Goal: Task Accomplishment & Management: Manage account settings

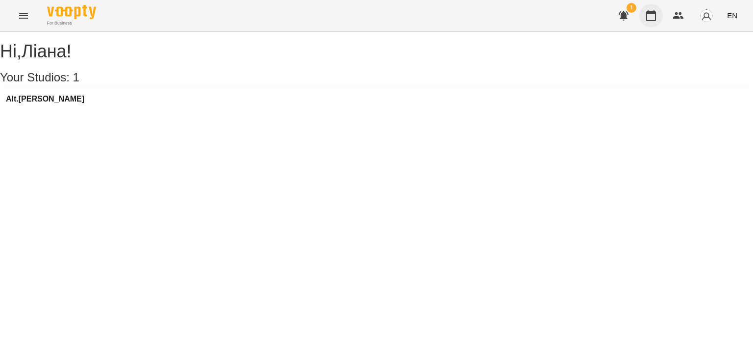
click at [654, 15] on icon "button" at bounding box center [651, 16] width 12 height 12
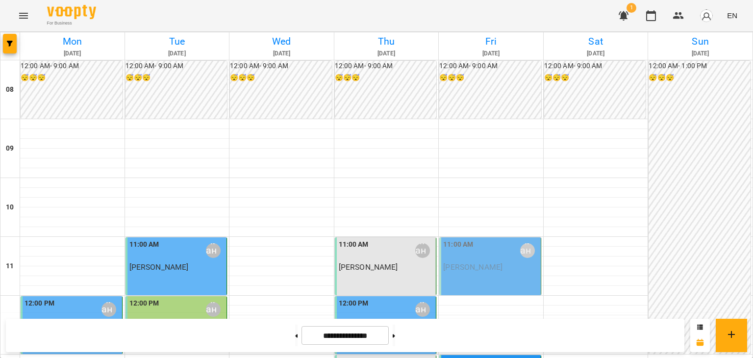
scroll to position [245, 0]
click at [395, 331] on button at bounding box center [394, 336] width 2 height 22
type input "**********"
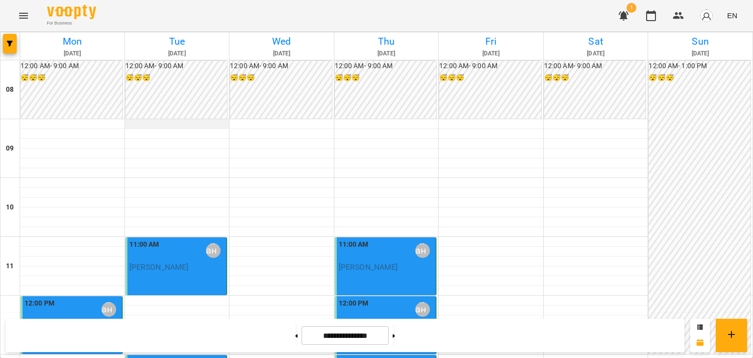
scroll to position [98, 0]
click at [194, 263] on p "[PERSON_NAME]" at bounding box center [177, 267] width 96 height 8
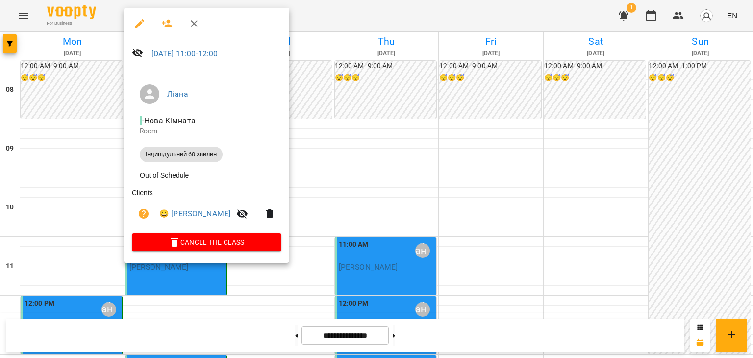
click at [318, 205] on div at bounding box center [376, 179] width 753 height 358
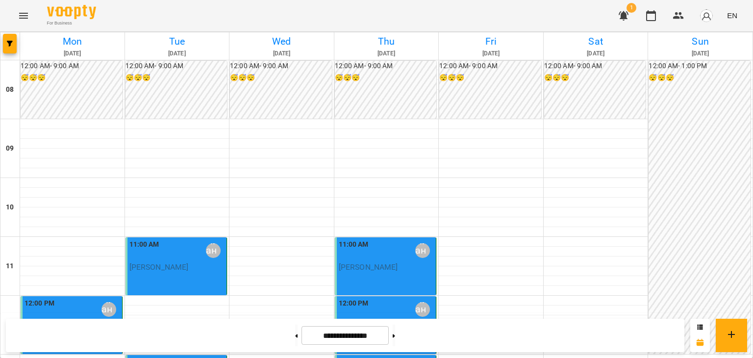
scroll to position [196, 0]
click at [444, 355] on div at bounding box center [491, 360] width 104 height 10
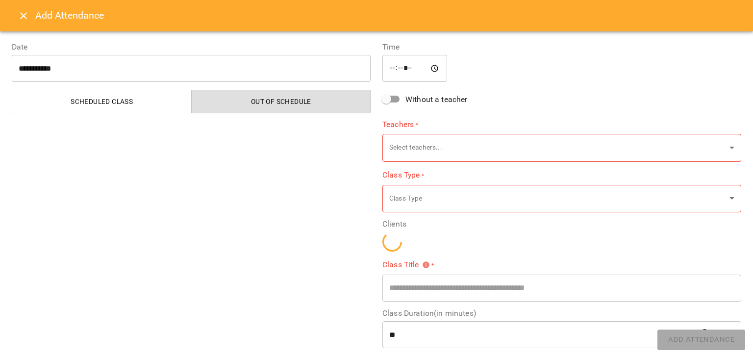
type input "**********"
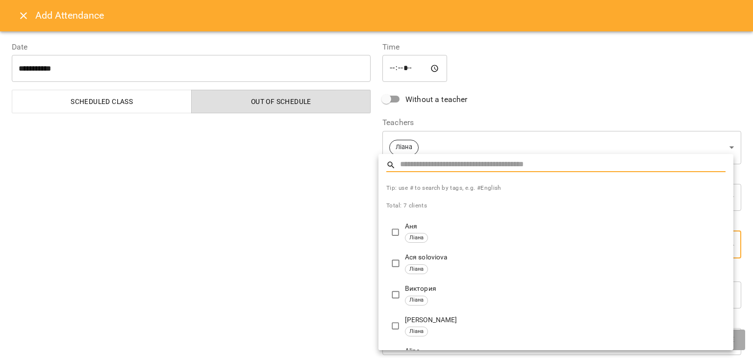
scroll to position [49, 0]
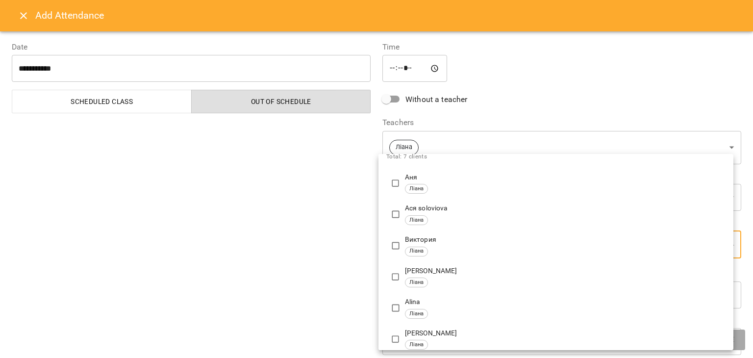
click at [428, 307] on div "[PERSON_NAME]" at bounding box center [565, 308] width 321 height 22
type input "**********"
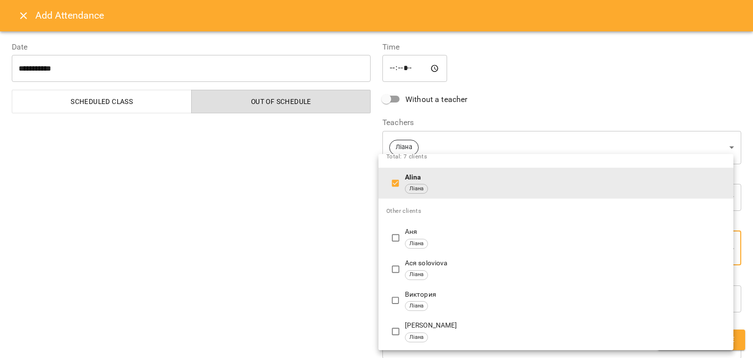
click at [308, 276] on div at bounding box center [376, 179] width 753 height 358
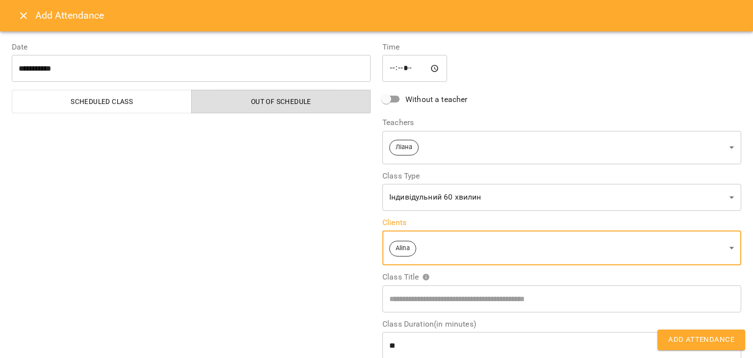
click at [711, 342] on span "Add Attendance" at bounding box center [701, 339] width 66 height 13
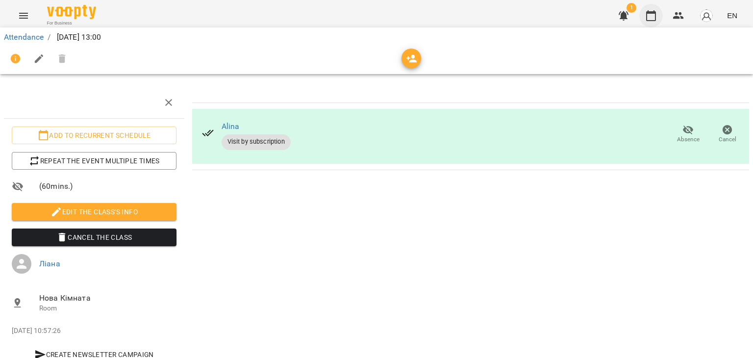
click at [651, 17] on icon "button" at bounding box center [651, 16] width 12 height 12
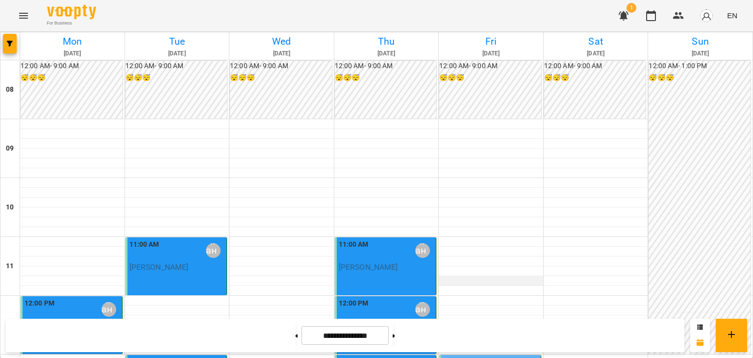
scroll to position [147, 0]
